Goal: Find specific page/section: Find specific page/section

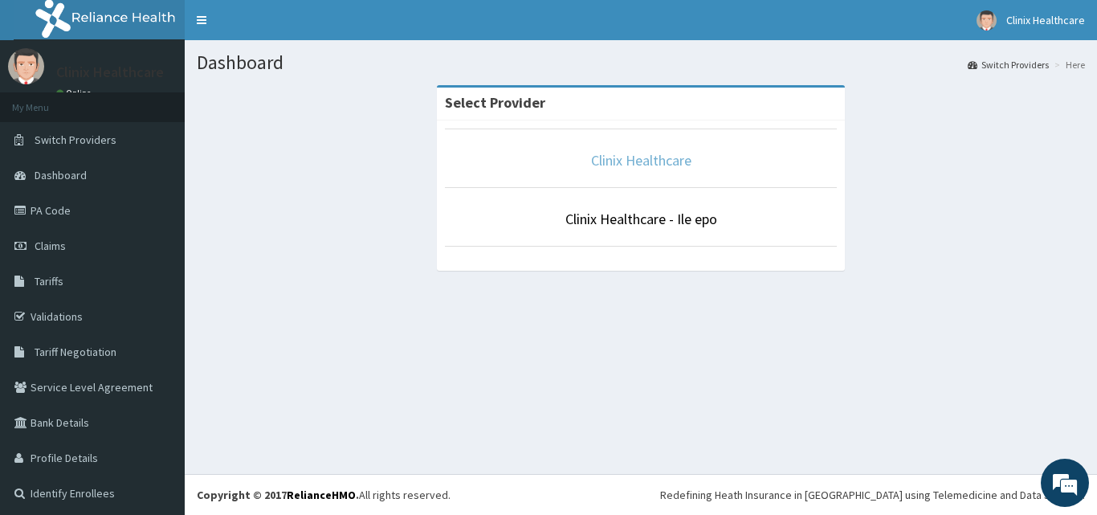
click at [672, 161] on link "Clinix Healthcare" at bounding box center [641, 160] width 100 height 18
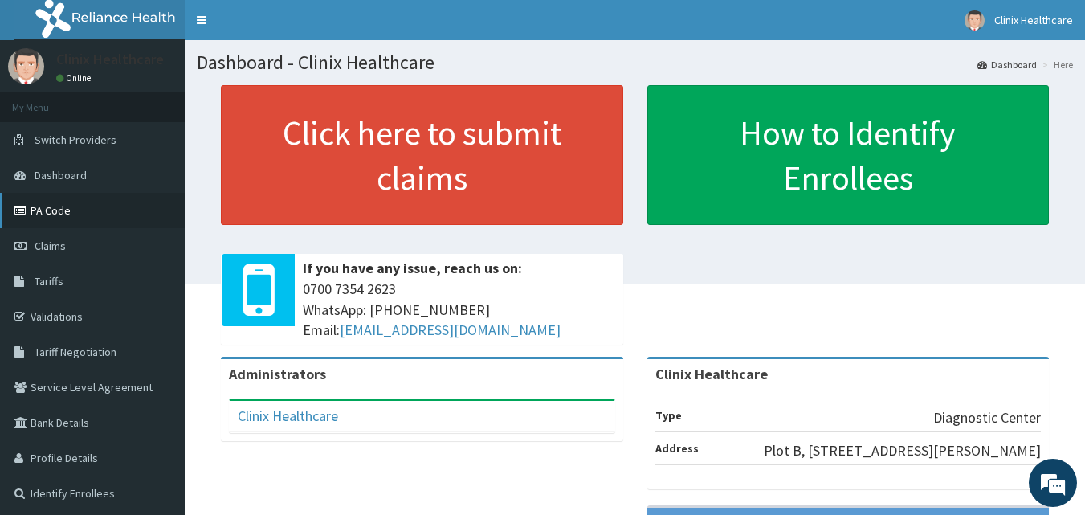
click at [60, 215] on link "PA Code" at bounding box center [92, 210] width 185 height 35
click at [61, 210] on link "PA Code" at bounding box center [92, 210] width 185 height 35
click at [55, 207] on link "PA Code" at bounding box center [92, 210] width 185 height 35
